Goal: Find specific page/section: Find specific page/section

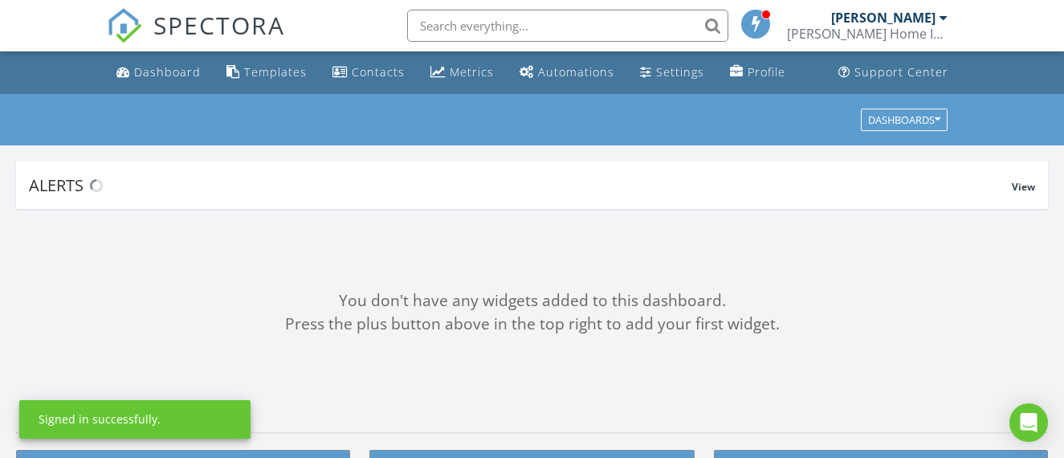
click at [561, 22] on input "text" at bounding box center [567, 26] width 321 height 32
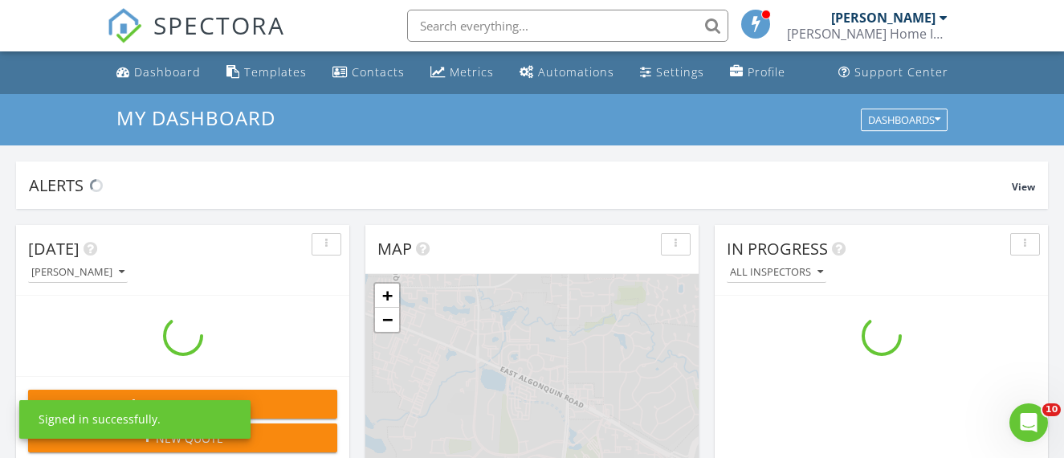
scroll to position [1487, 1089]
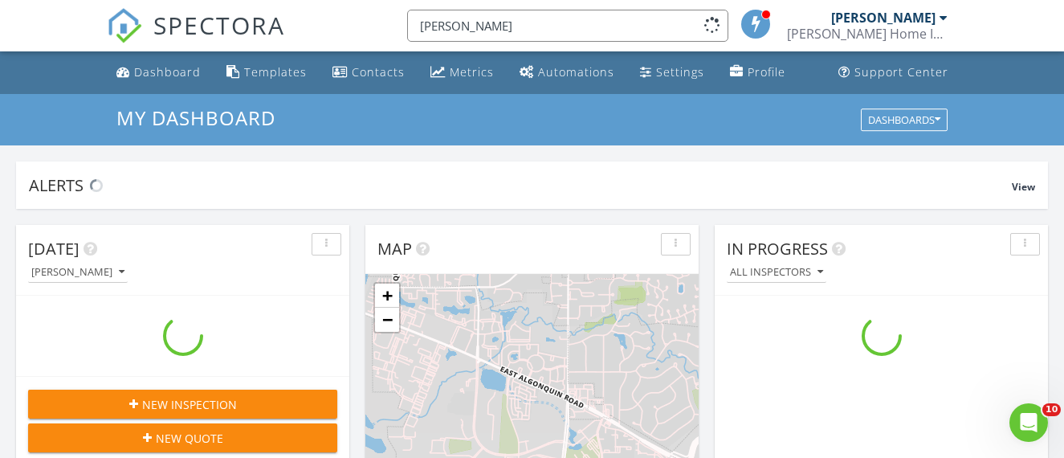
click at [523, 25] on input "Kristina" at bounding box center [567, 26] width 321 height 32
click at [524, 25] on input "Kristina" at bounding box center [567, 26] width 321 height 32
click at [524, 24] on input "Kristina" at bounding box center [567, 26] width 321 height 32
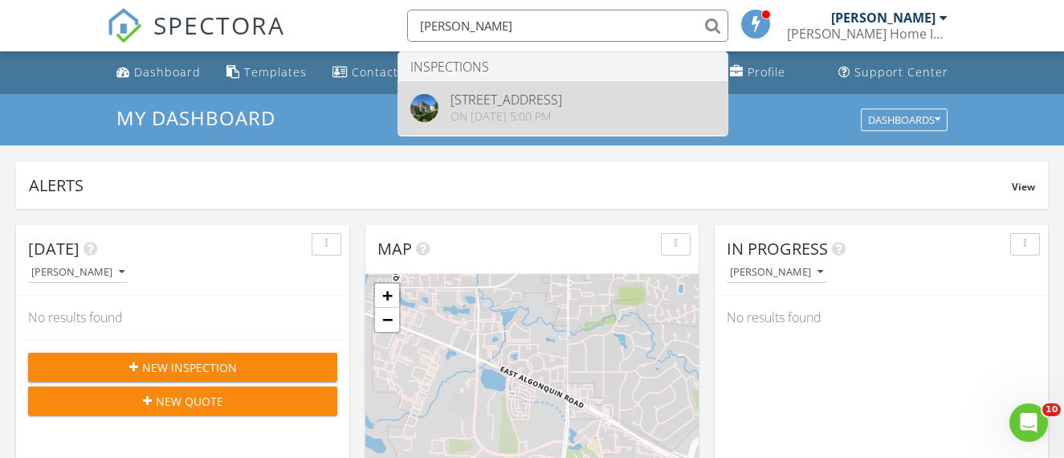
type input "Kristina"
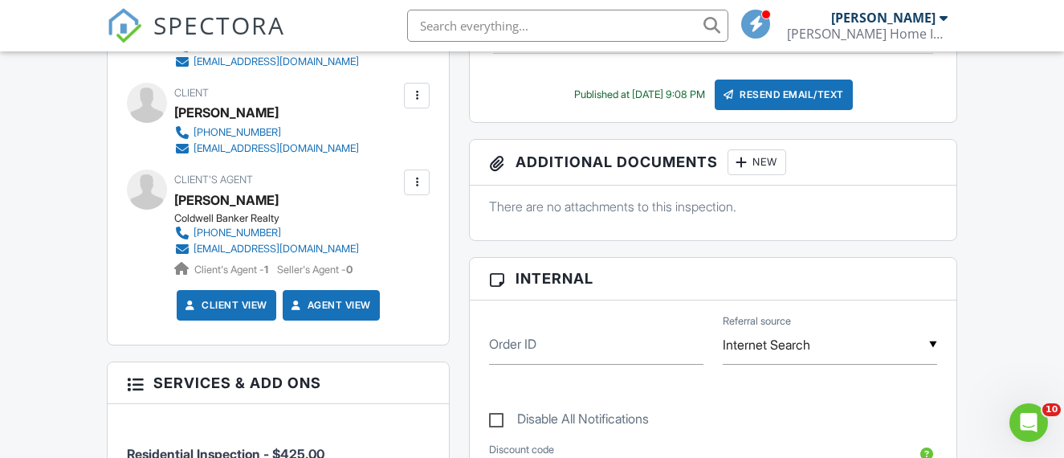
drag, startPoint x: 281, startPoint y: 201, endPoint x: 177, endPoint y: 202, distance: 103.6
click at [177, 202] on div "Olesea McConnell" at bounding box center [273, 200] width 198 height 24
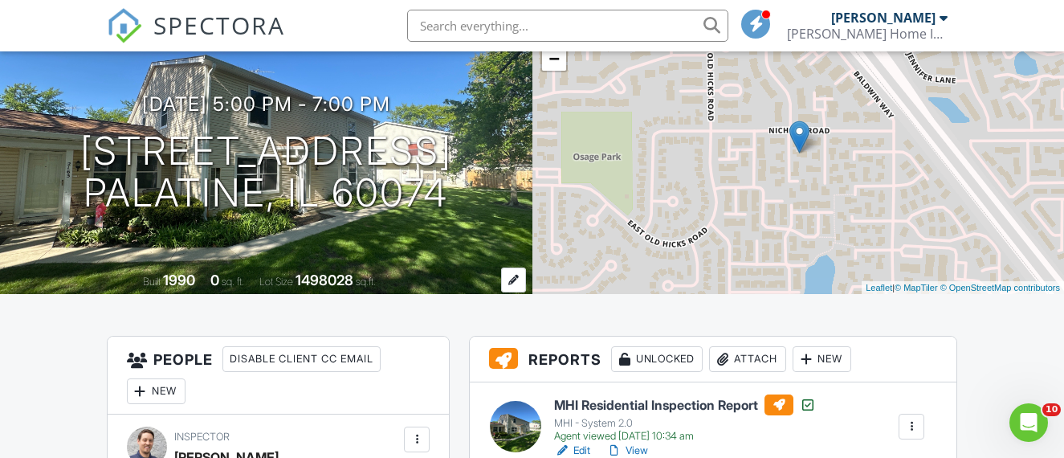
scroll to position [55, 0]
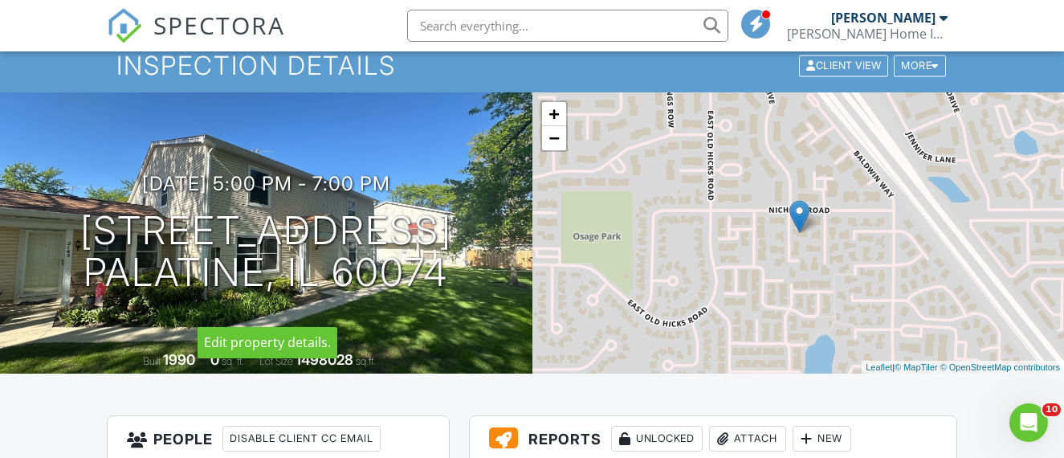
drag, startPoint x: 447, startPoint y: 288, endPoint x: 15, endPoint y: 196, distance: 441.9
click at [15, 196] on div "05/08/2025 5:00 pm - 7:00 pm 2165 Dogwood Ln 2165 Palatine, IL 60074" at bounding box center [266, 233] width 532 height 121
copy h1 "2165 Dogwood Ln 2165 Palatine, IL 60074"
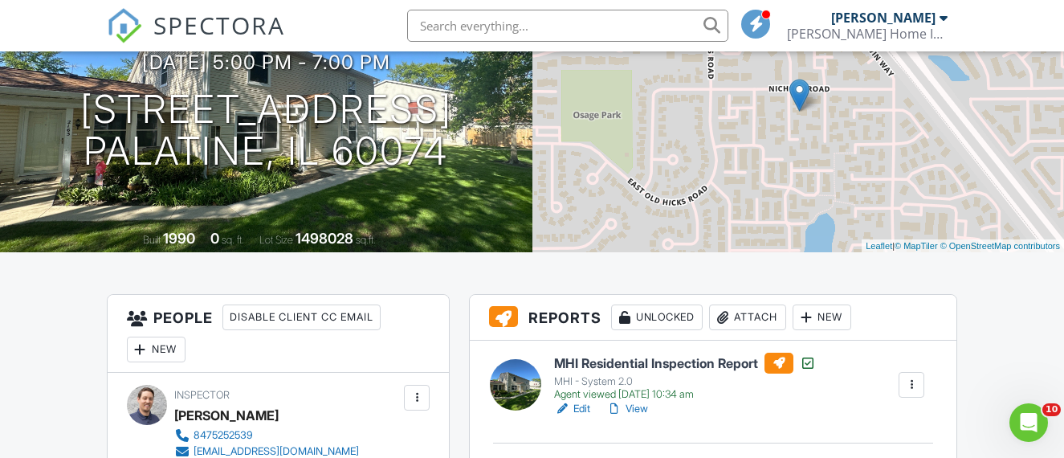
scroll to position [373, 0]
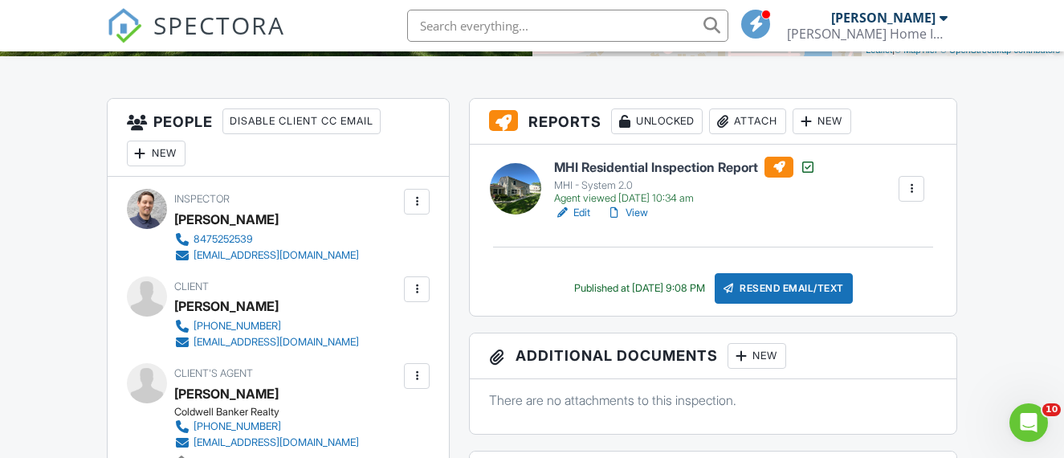
click at [646, 214] on link "View" at bounding box center [627, 213] width 42 height 16
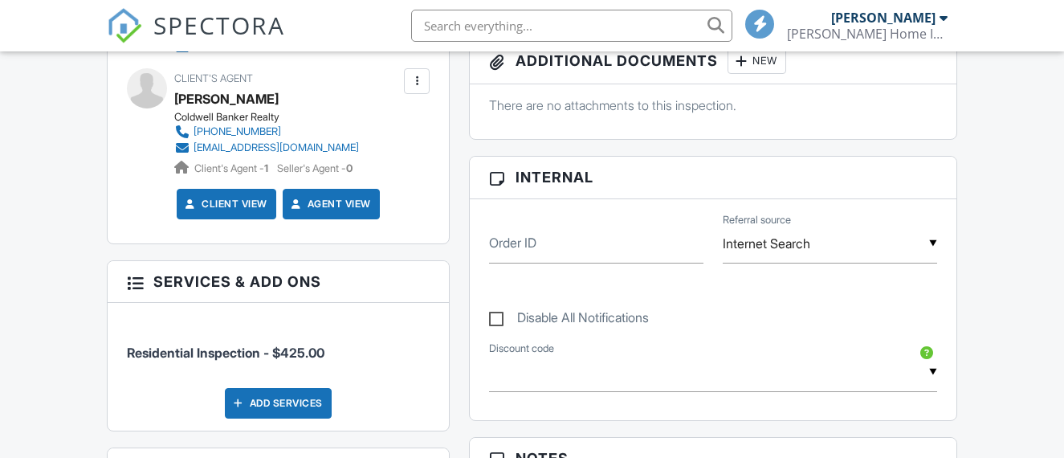
click at [415, 341] on span "Residential Inspection - $425.00" at bounding box center [279, 344] width 304 height 33
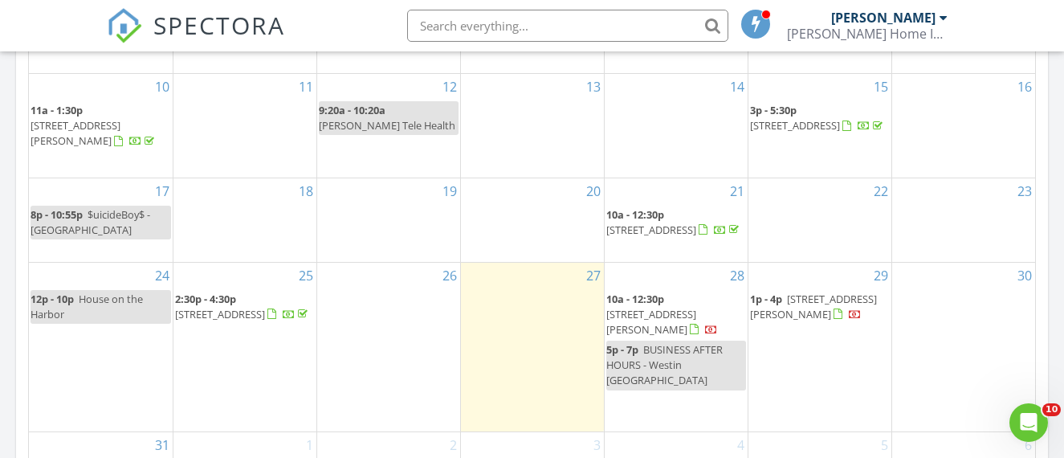
scroll to position [968, 0]
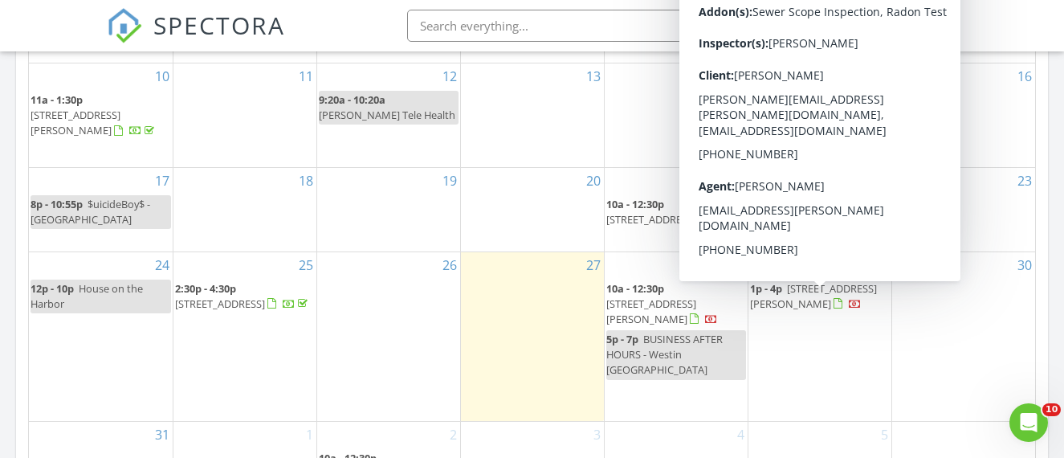
click at [790, 311] on span "116 Pipers Dr, Bartlett 60103" at bounding box center [813, 296] width 127 height 30
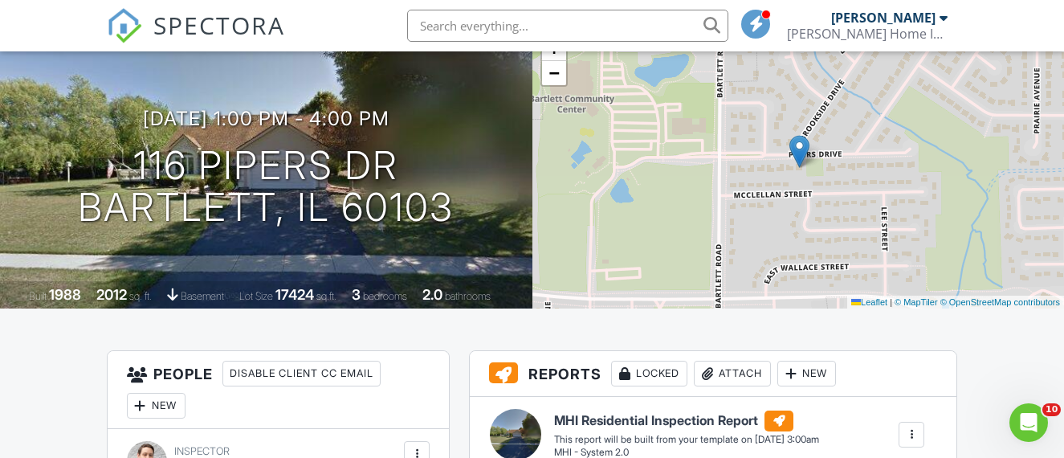
scroll to position [33, 0]
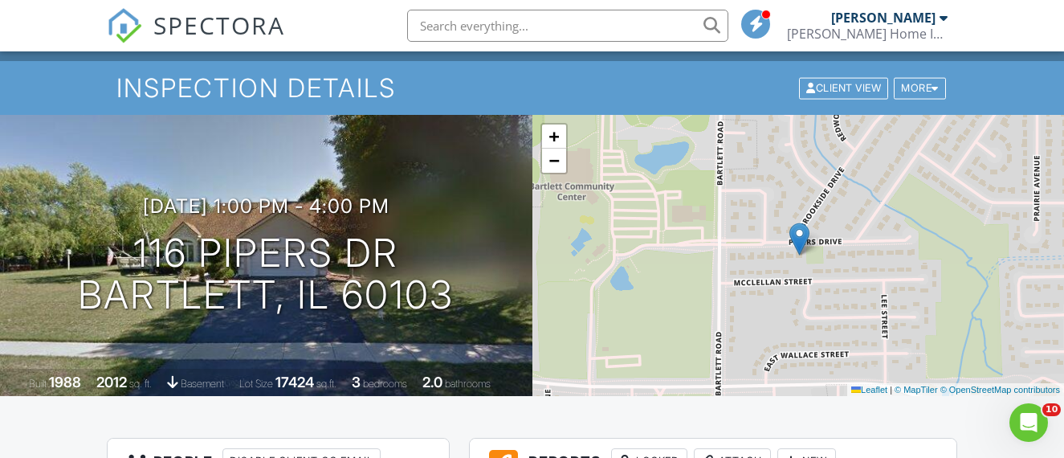
click at [521, 26] on input "text" at bounding box center [567, 26] width 321 height 32
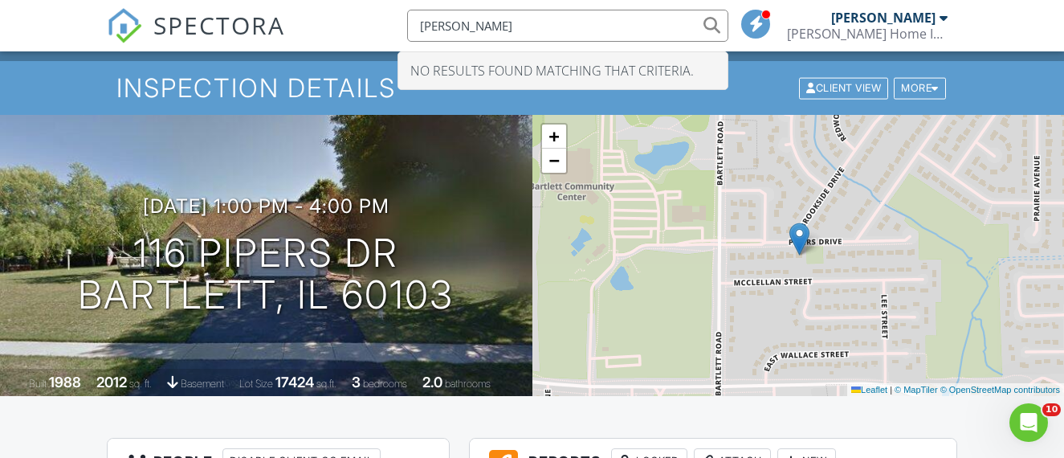
click at [489, 34] on input "katrina" at bounding box center [567, 26] width 321 height 32
click at [488, 32] on input "katrina" at bounding box center [567, 26] width 321 height 32
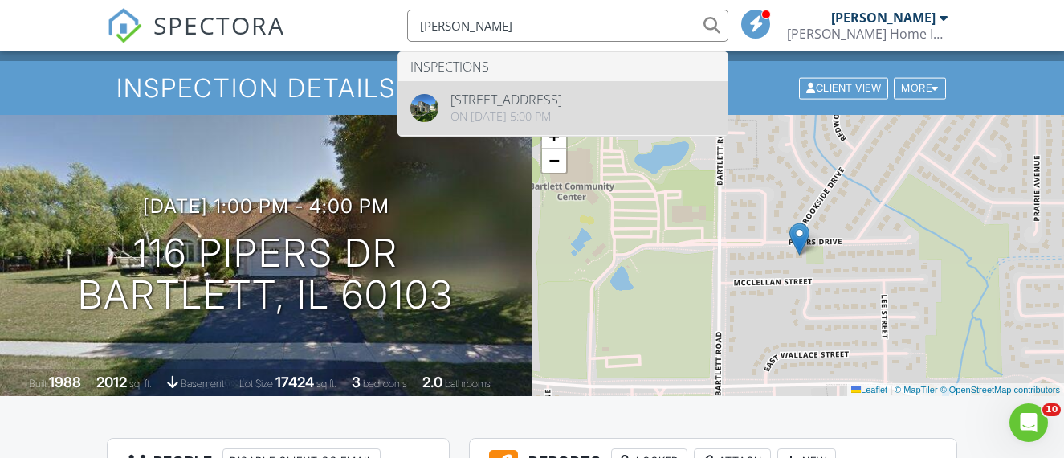
type input "kristina"
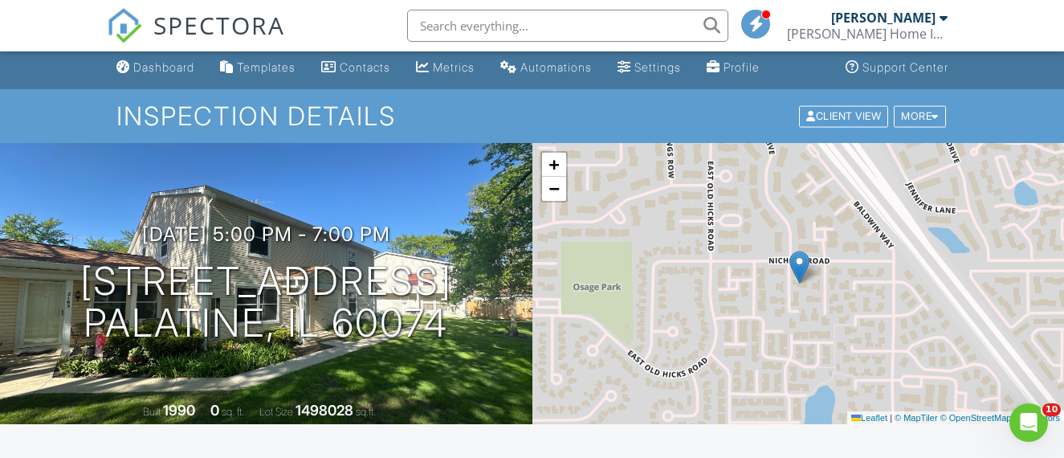
scroll to position [30, 0]
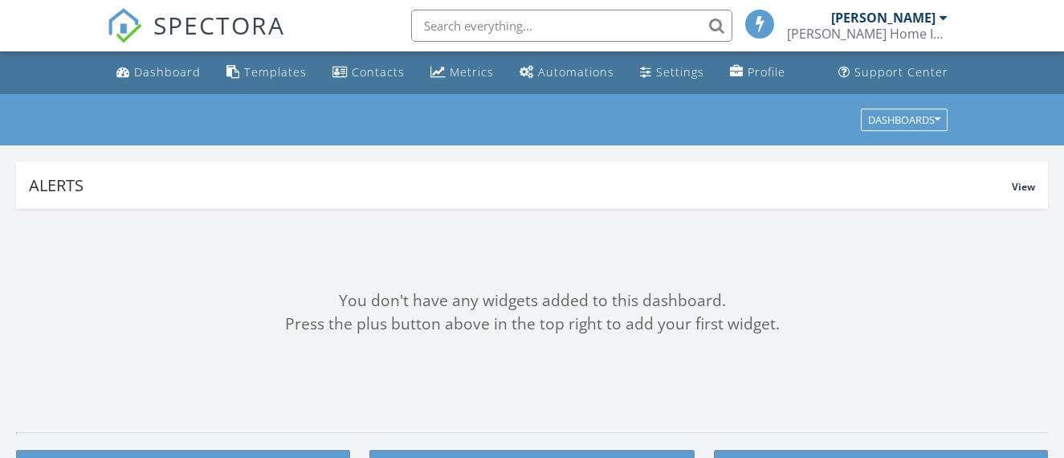
click at [563, 20] on input "text" at bounding box center [571, 26] width 321 height 32
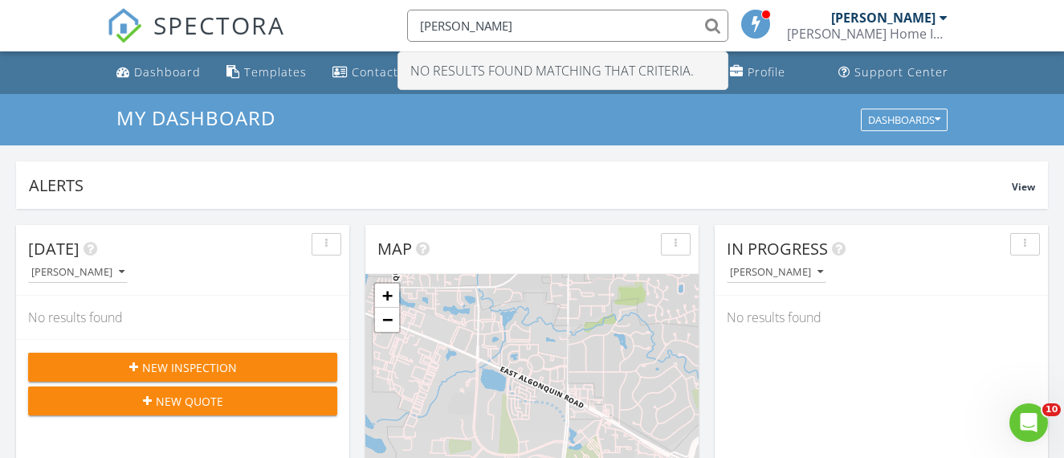
click at [441, 28] on input "barabra" at bounding box center [567, 26] width 321 height 32
click at [447, 29] on input "barbra" at bounding box center [567, 26] width 321 height 32
click at [493, 25] on input "barbara" at bounding box center [567, 26] width 321 height 32
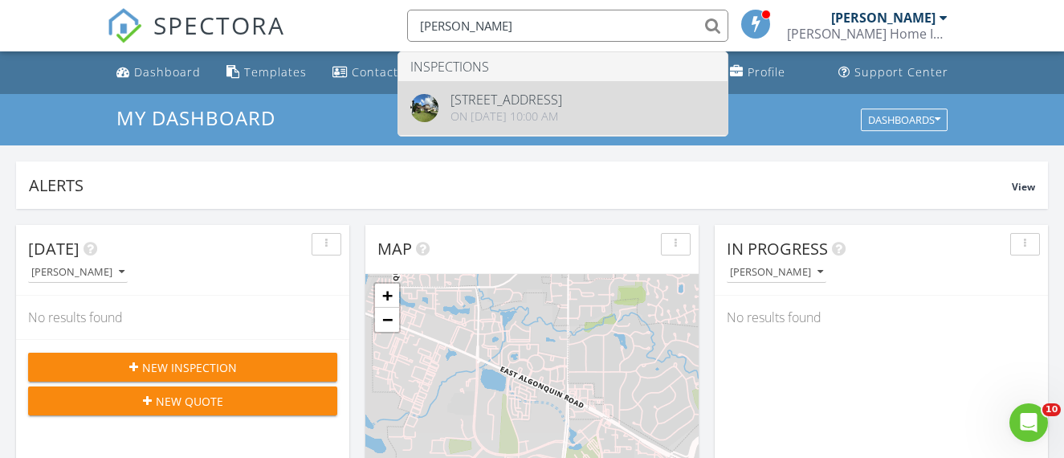
type input "barbara"
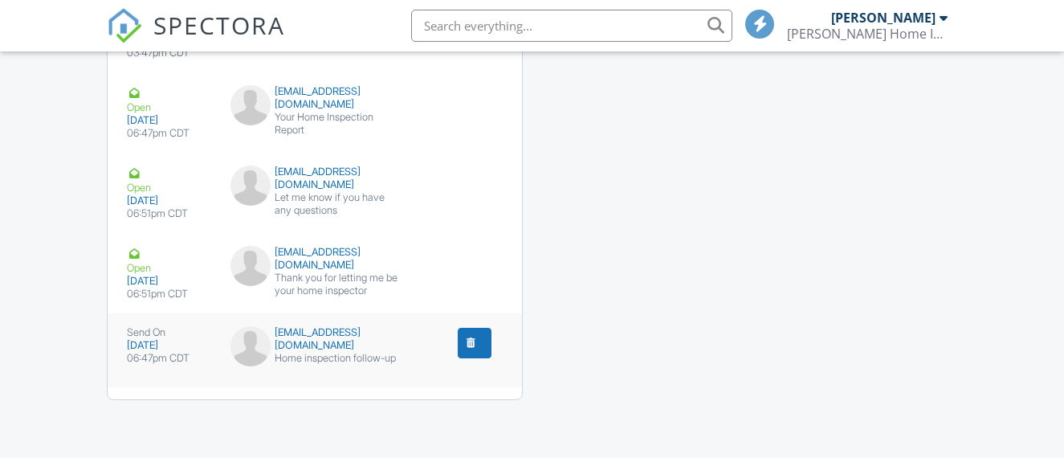
scroll to position [2118, 0]
click at [469, 343] on div "submit" at bounding box center [471, 344] width 16 height 16
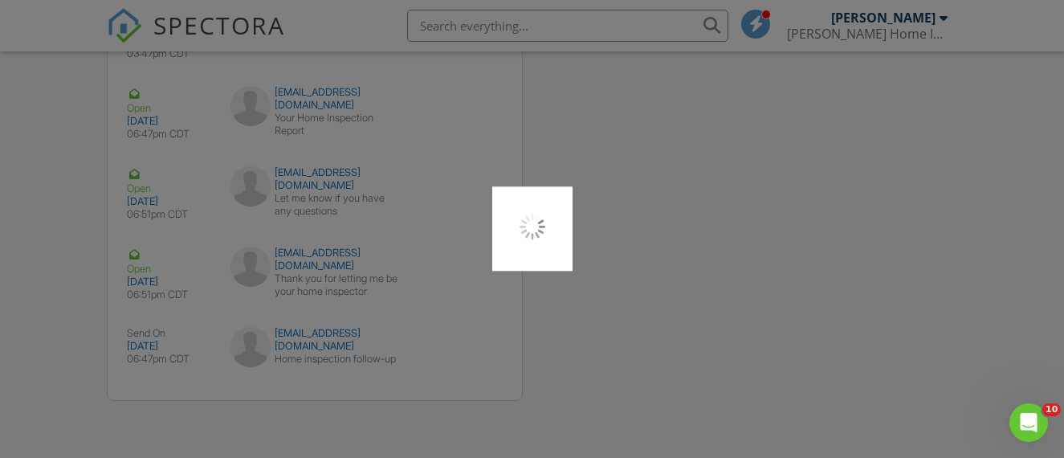
scroll to position [0, 0]
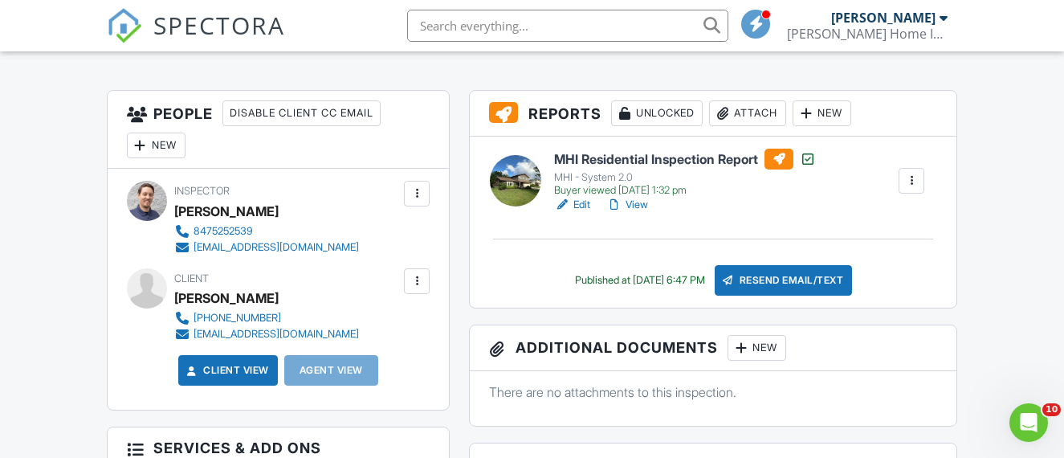
scroll to position [381, 0]
